Goal: Information Seeking & Learning: Learn about a topic

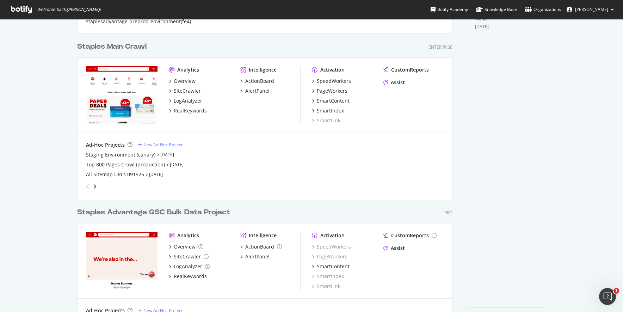
scroll to position [282, 0]
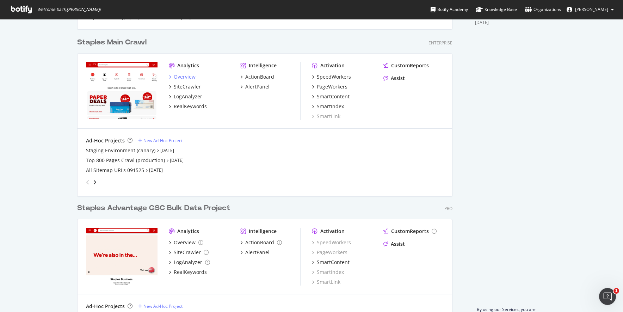
click at [184, 75] on div "Overview" at bounding box center [185, 76] width 22 height 7
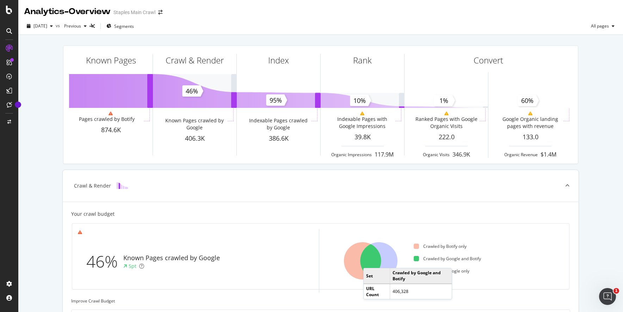
click at [368, 261] on icon at bounding box center [362, 260] width 37 height 37
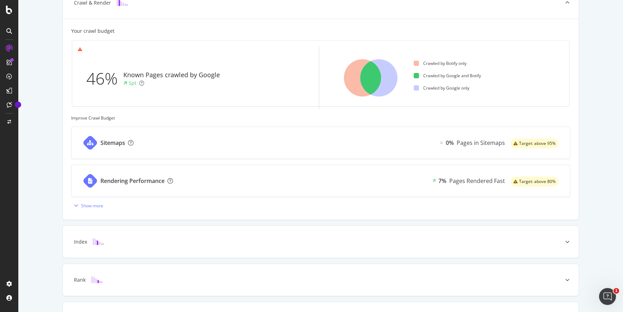
scroll to position [236, 0]
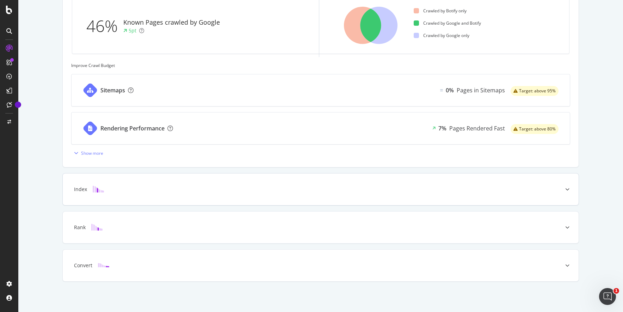
click at [566, 187] on icon at bounding box center [568, 189] width 4 height 4
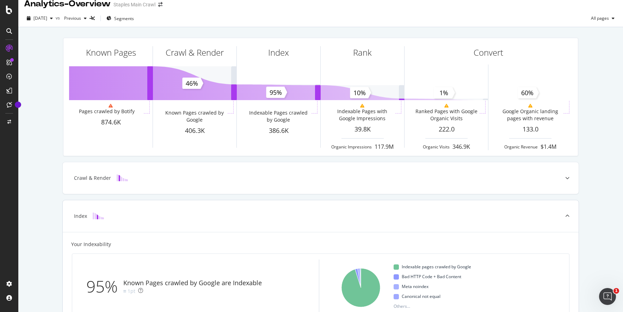
scroll to position [0, 0]
